Goal: Information Seeking & Learning: Learn about a topic

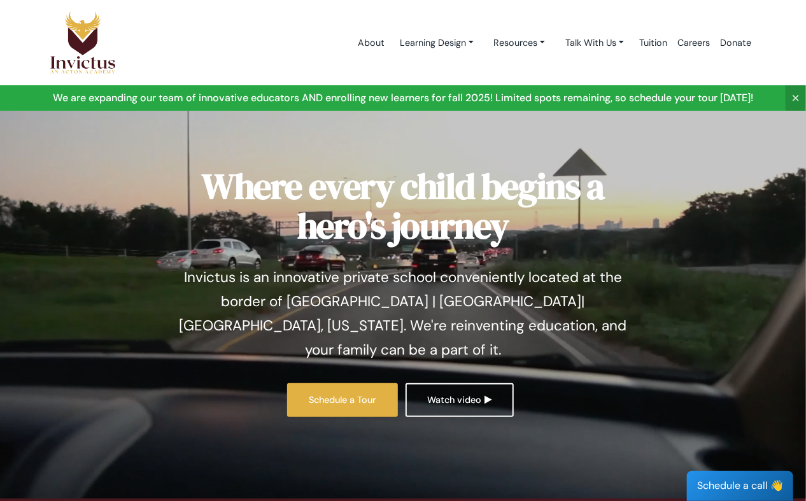
scroll to position [64, 0]
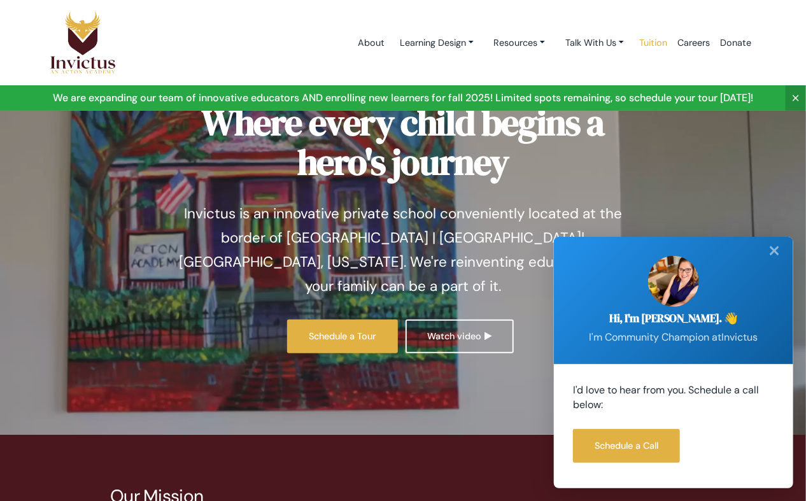
click at [653, 38] on link "Tuition" at bounding box center [653, 43] width 38 height 54
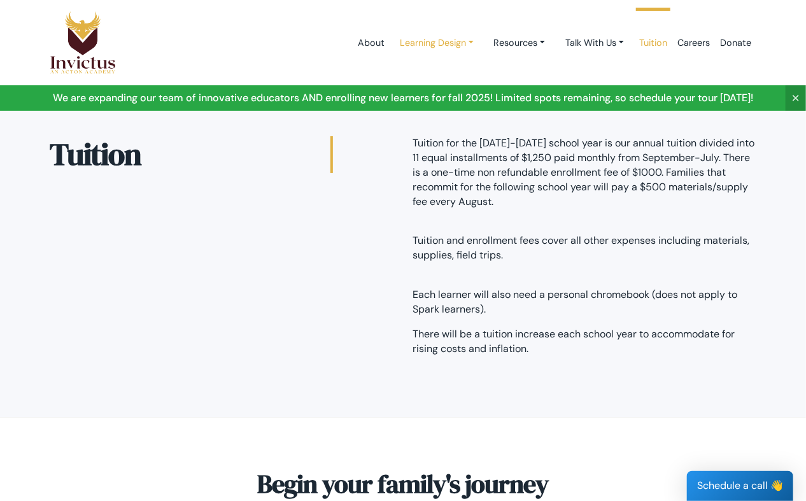
click at [446, 41] on link "Learning Design" at bounding box center [437, 43] width 94 height 24
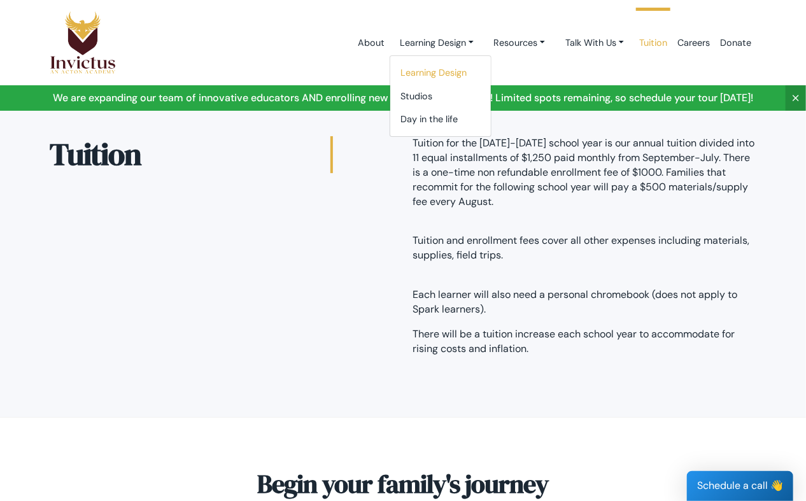
click at [439, 71] on link "Learning Design" at bounding box center [440, 73] width 101 height 24
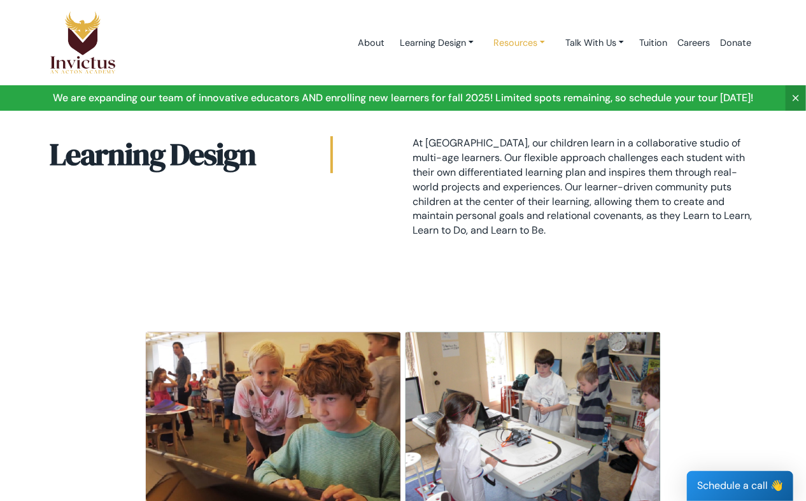
click at [523, 41] on link "Resources" at bounding box center [520, 43] width 72 height 24
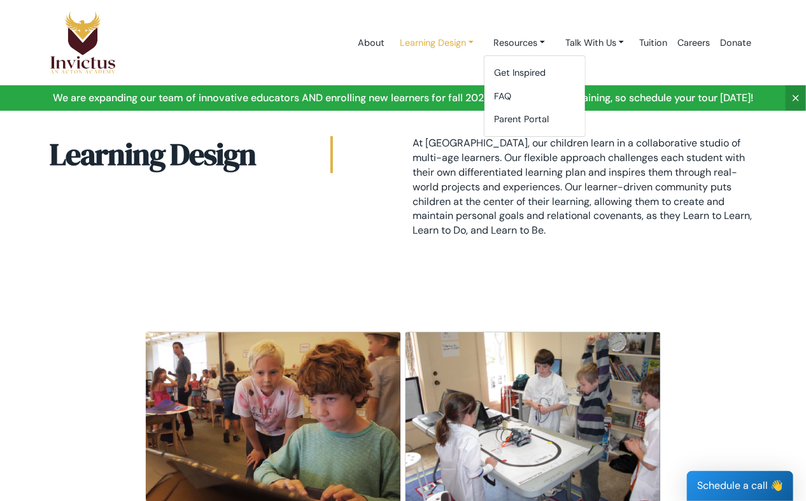
click at [456, 43] on link "Learning Design" at bounding box center [437, 43] width 94 height 24
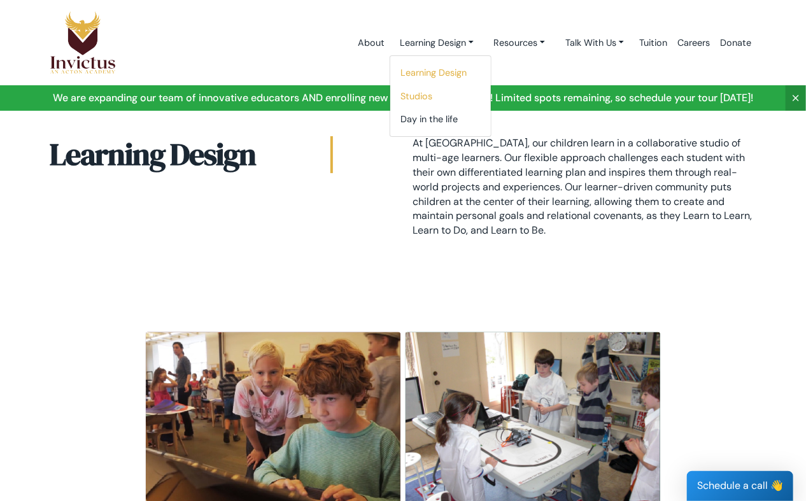
click at [400, 97] on link "Studios" at bounding box center [440, 97] width 101 height 24
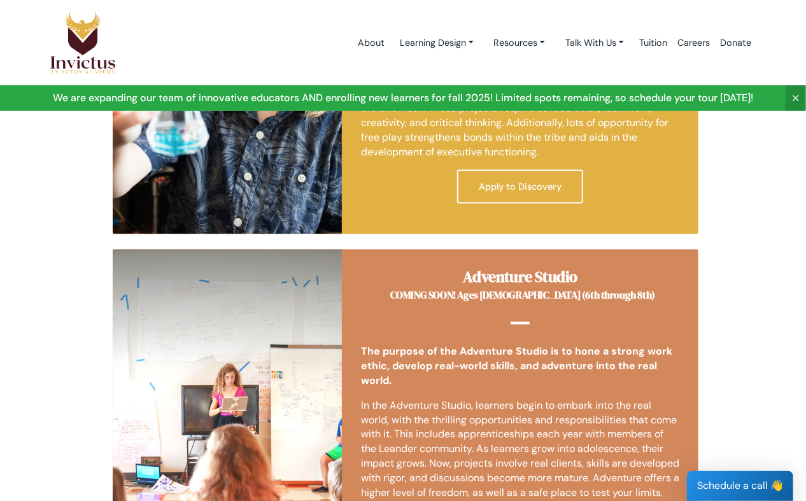
scroll to position [573, 0]
